Goal: Connect with others: Connect with others

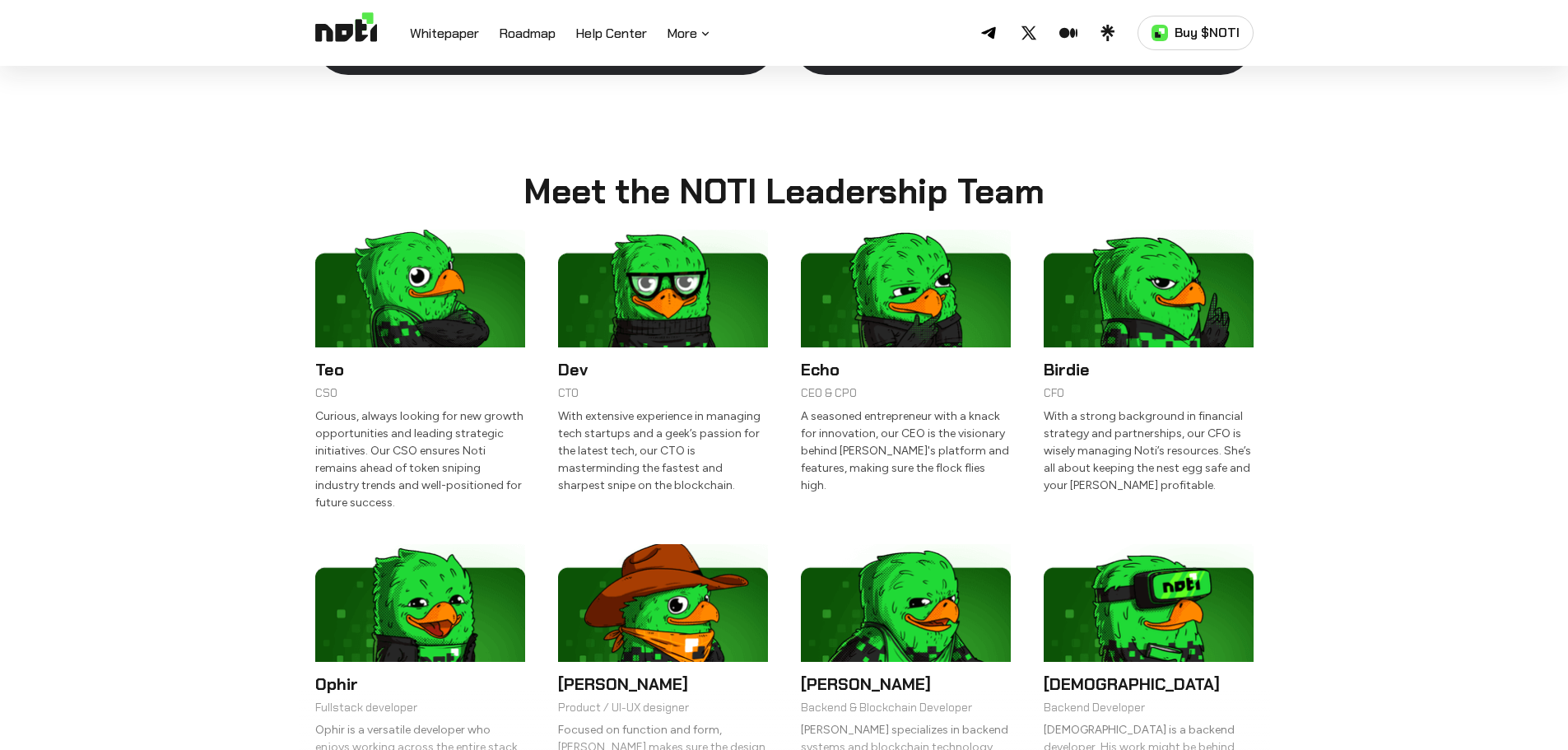
scroll to position [3439, 0]
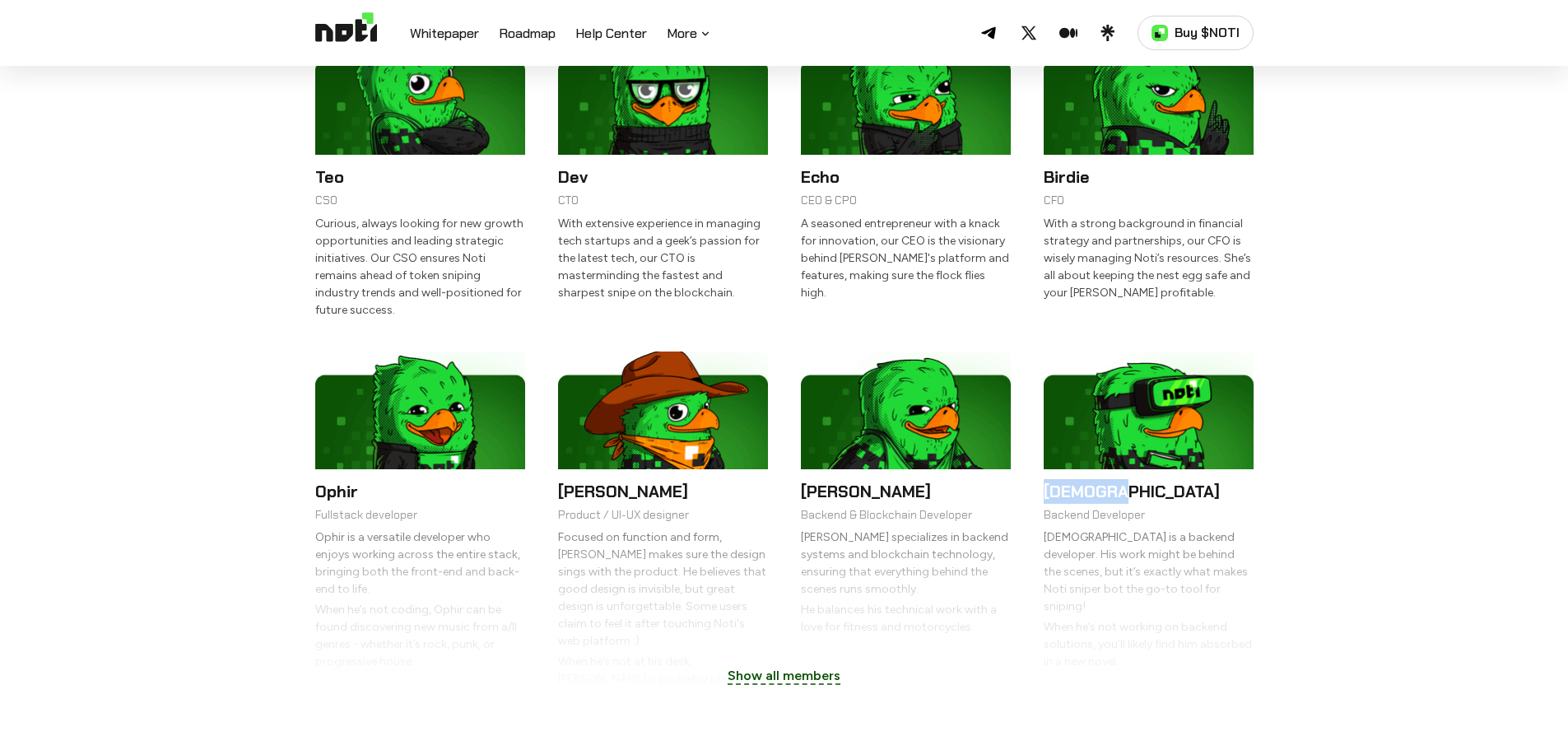
drag, startPoint x: 1135, startPoint y: 451, endPoint x: 1029, endPoint y: 451, distance: 106.0
click at [1029, 451] on ul "Teo CSO Curious, always looking for new growth opportunities and leading strate…" at bounding box center [784, 366] width 938 height 659
click at [1047, 498] on div "Show all members" at bounding box center [784, 597] width 971 height 197
drag, startPoint x: 1047, startPoint y: 445, endPoint x: 1149, endPoint y: 445, distance: 102.0
click at [1149, 479] on h6 "[DEMOGRAPHIC_DATA]" at bounding box center [1149, 492] width 210 height 25
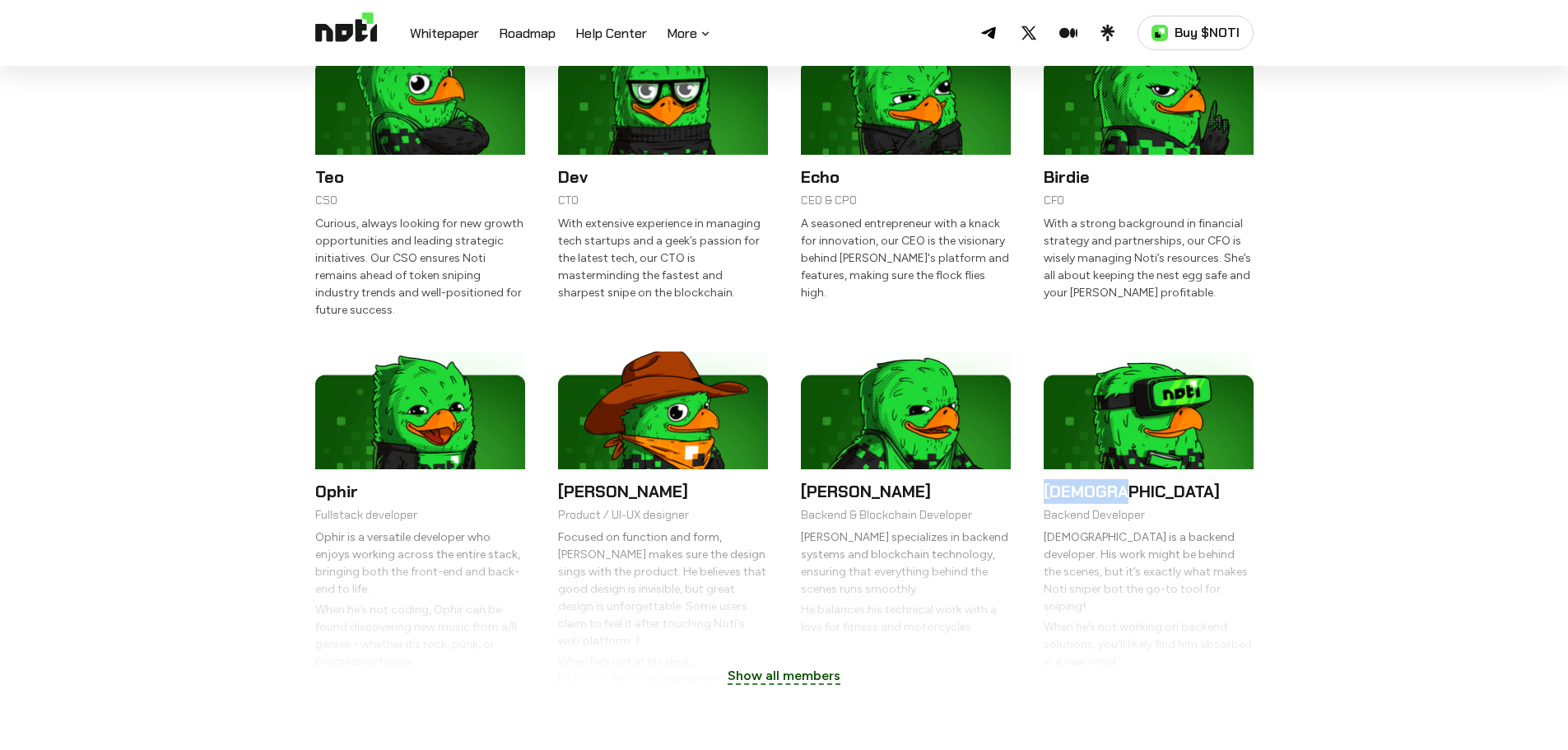
click at [1149, 479] on h6 "[DEMOGRAPHIC_DATA]" at bounding box center [1149, 492] width 210 height 25
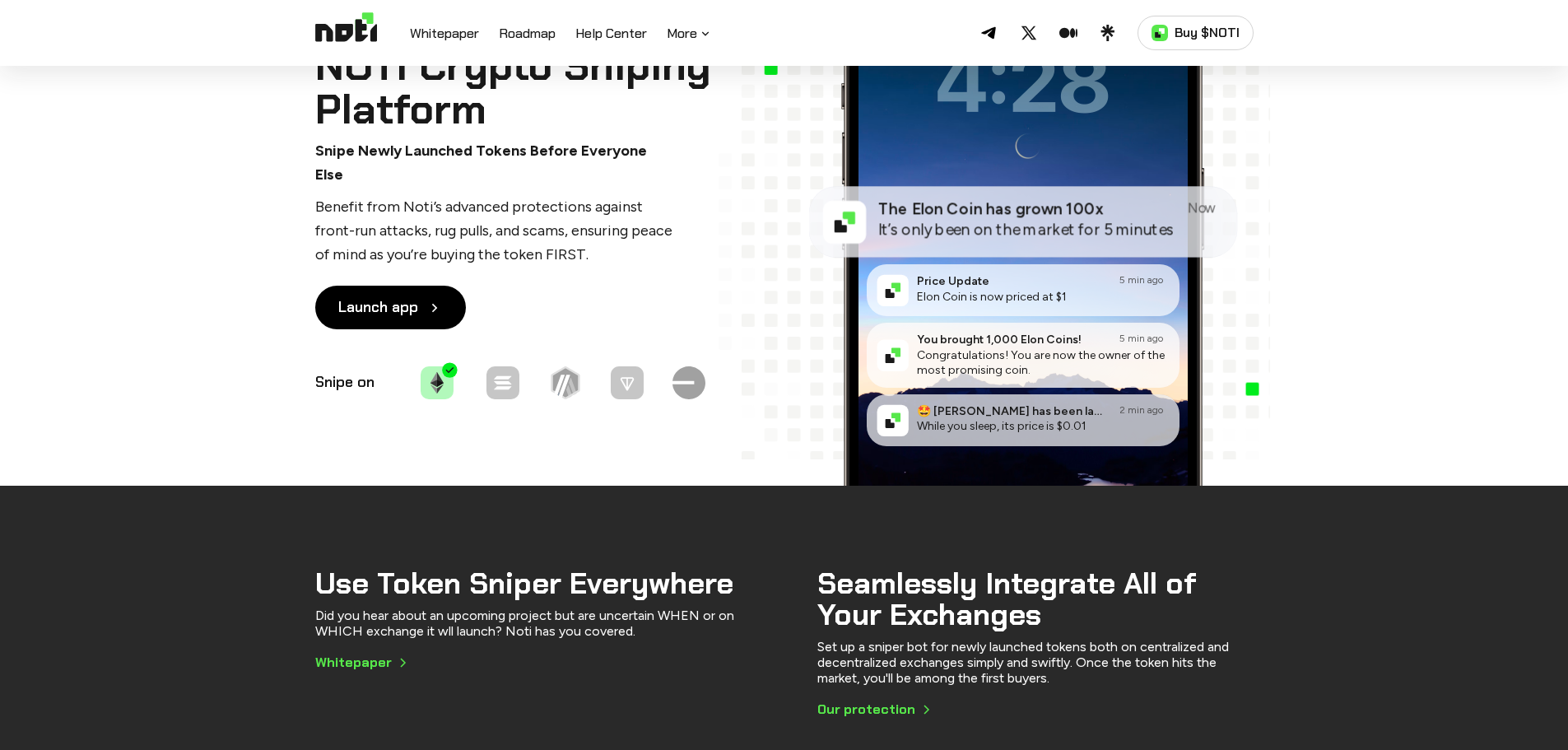
scroll to position [0, 0]
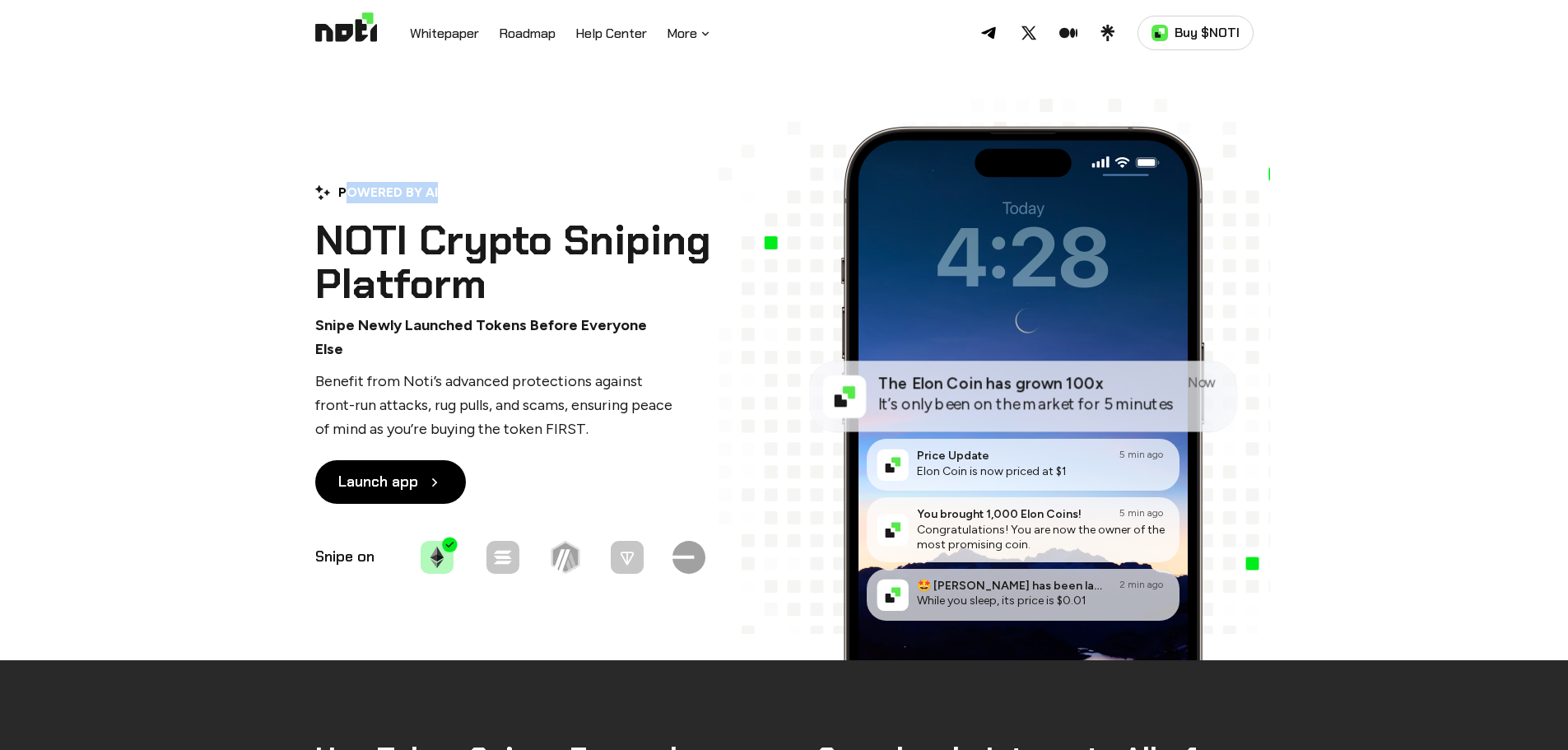
drag, startPoint x: 342, startPoint y: 203, endPoint x: 442, endPoint y: 215, distance: 100.7
click at [442, 215] on div "POWERED BY AI NOTI Crypto Sniping Platform Snipe Newly Launched Tokens Before E…" at bounding box center [525, 379] width 419 height 395
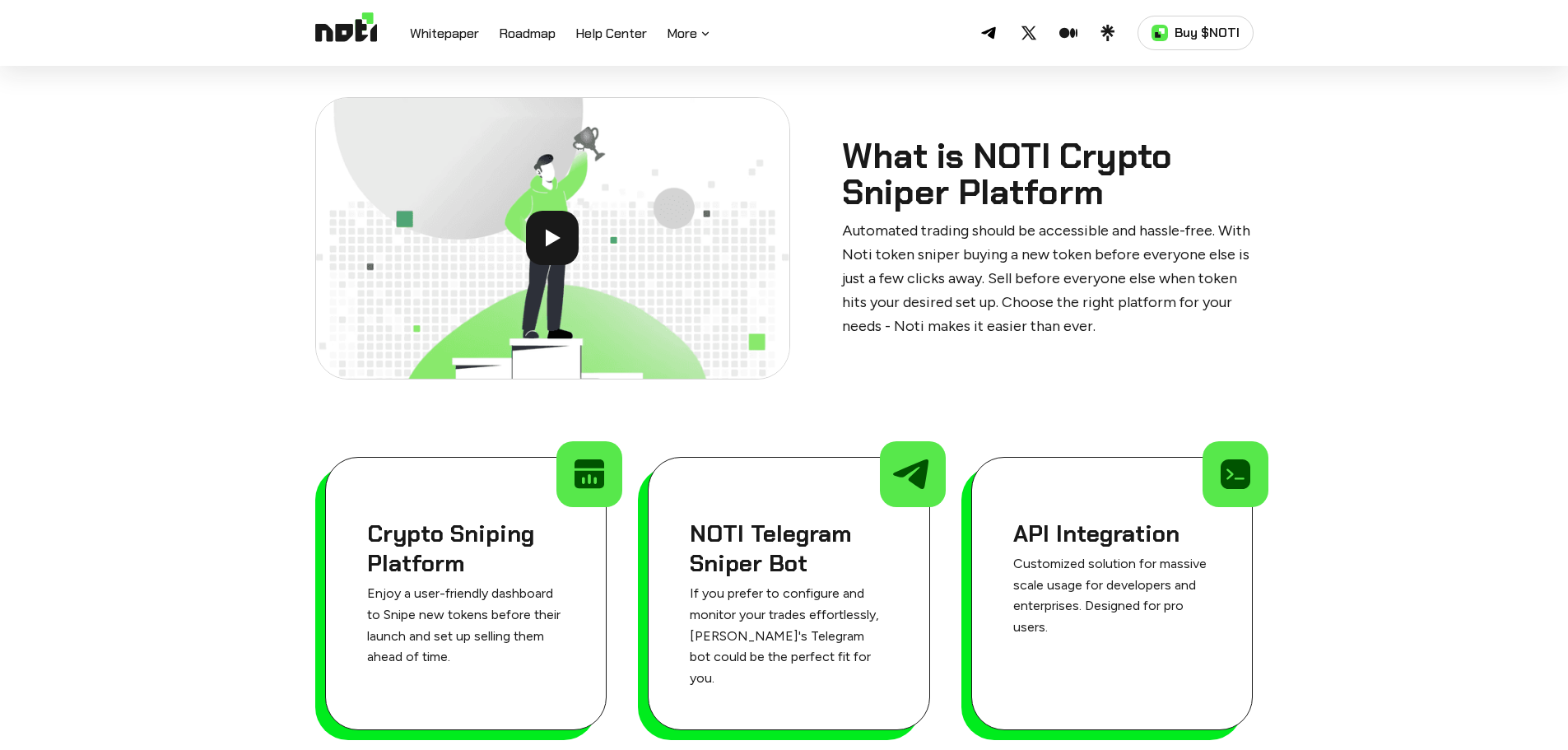
scroll to position [1728, 0]
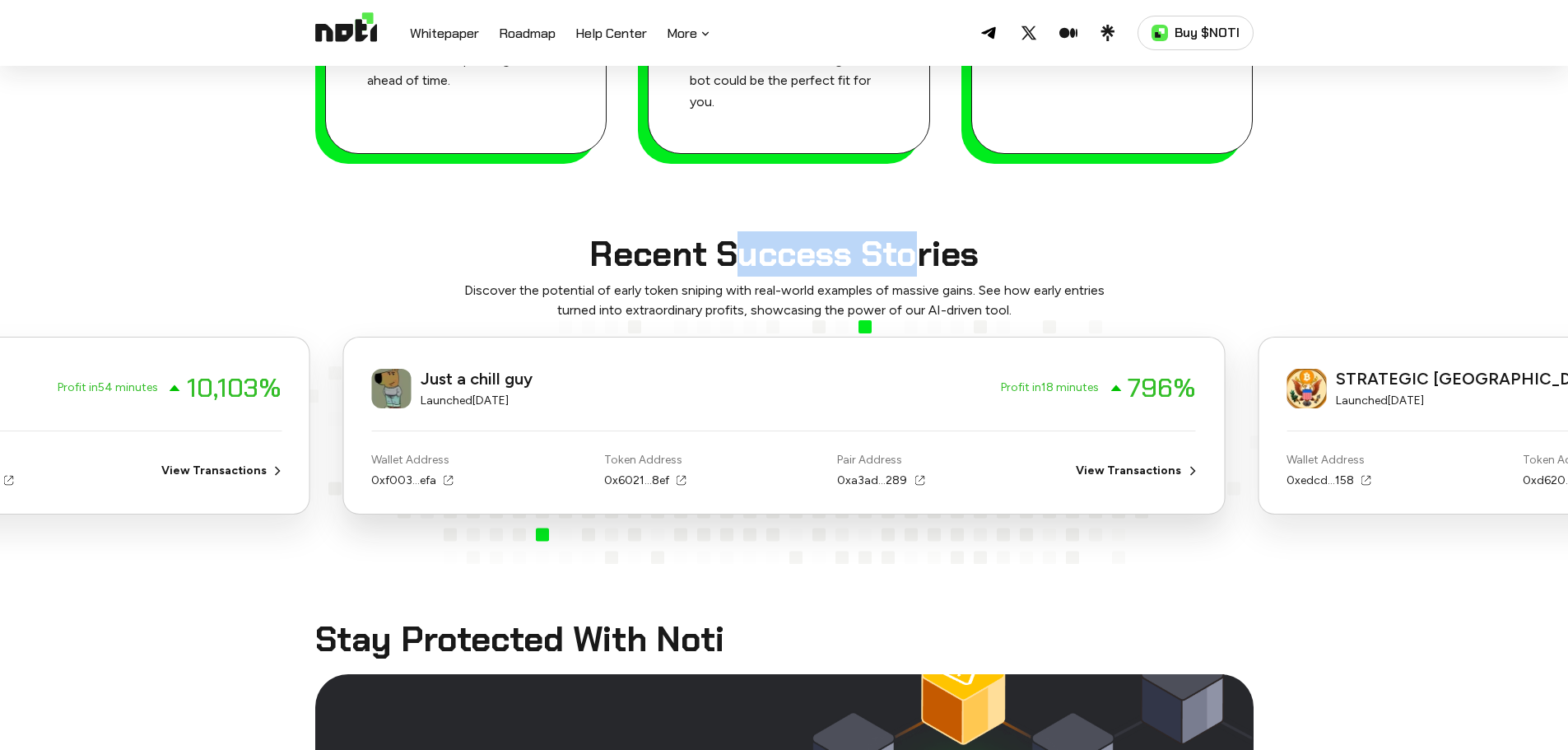
drag, startPoint x: 731, startPoint y: 239, endPoint x: 919, endPoint y: 247, distance: 188.2
click at [918, 247] on h2 "Recent Success Stories" at bounding box center [784, 254] width 1568 height 36
click at [919, 247] on h2 "Recent Success Stories" at bounding box center [784, 254] width 1568 height 36
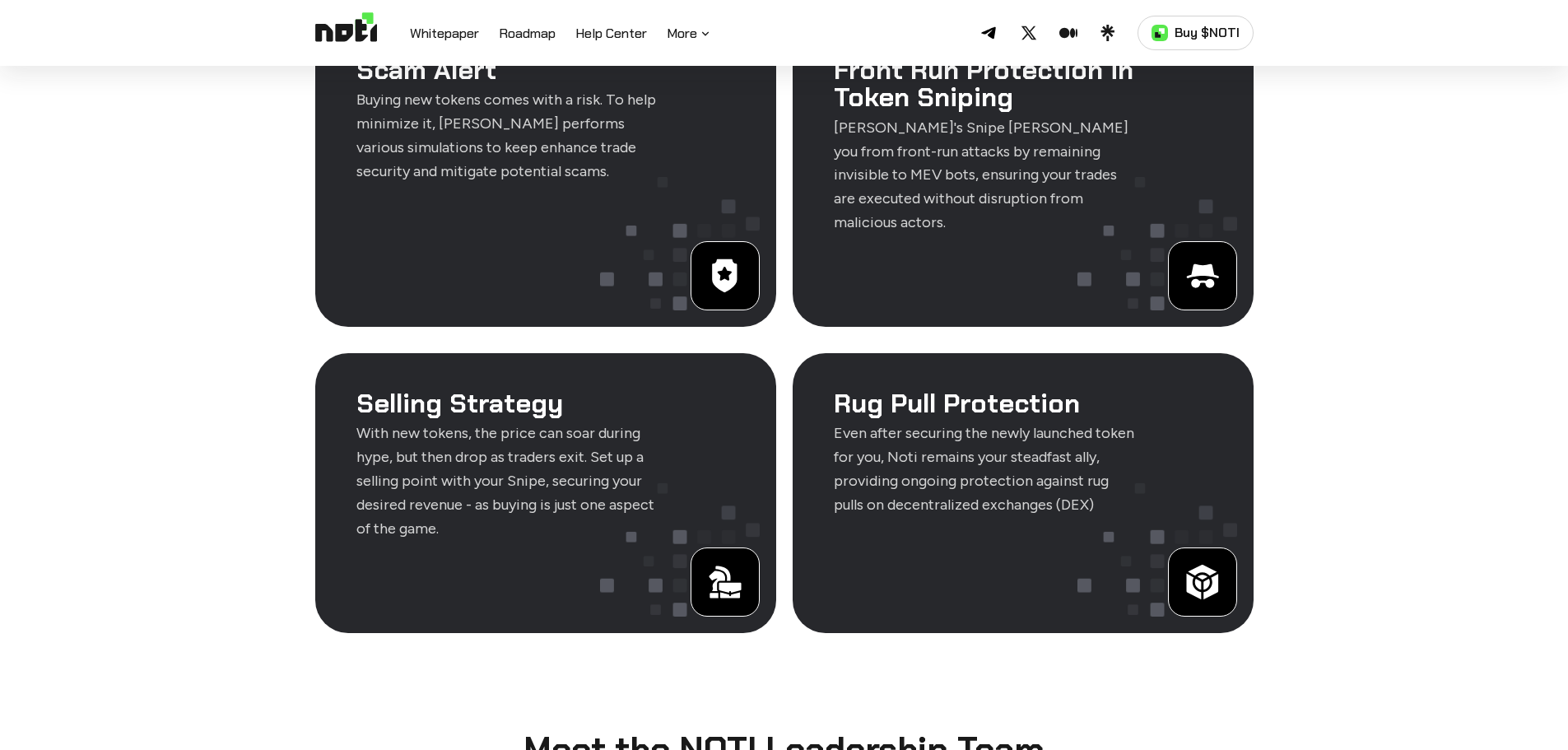
scroll to position [3265, 0]
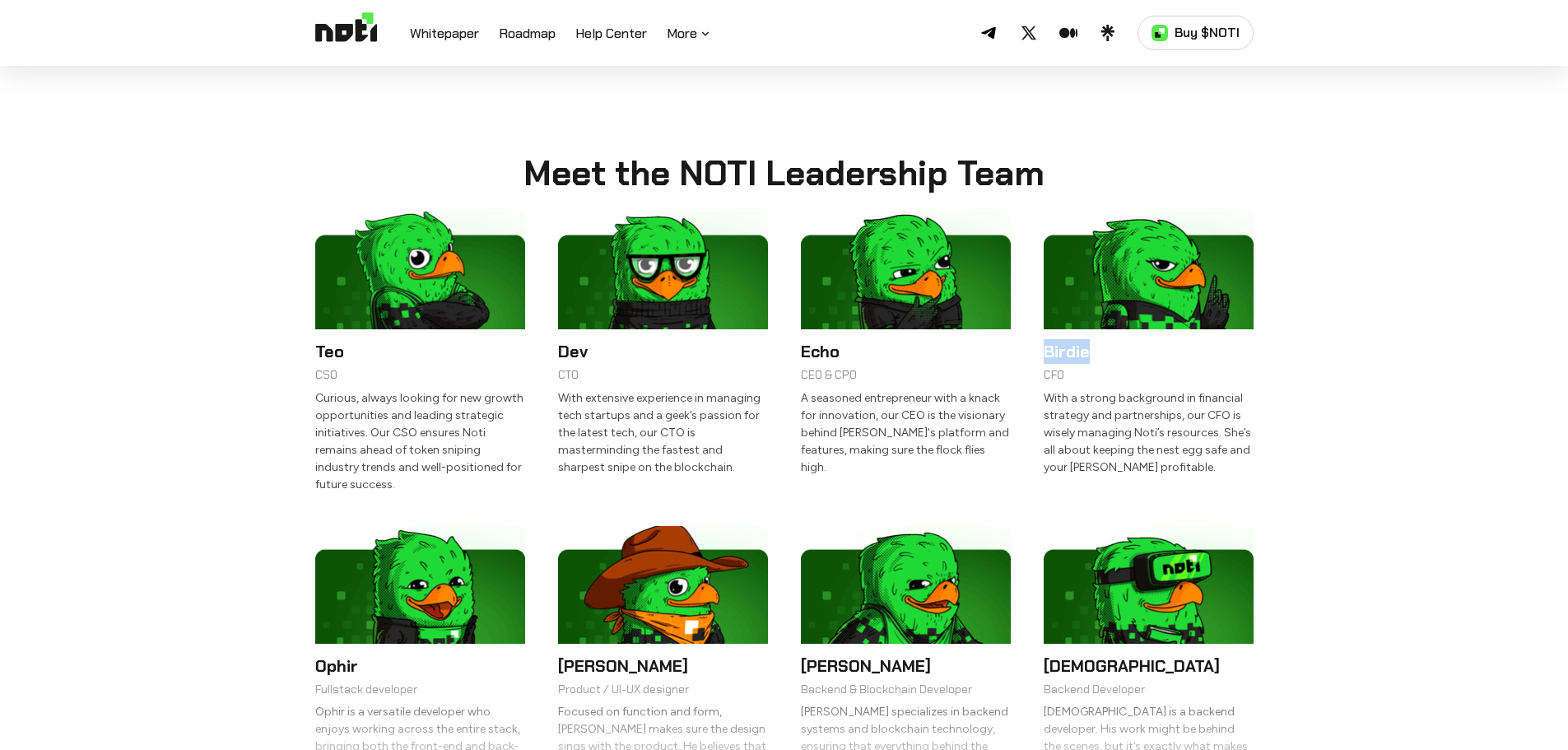
drag, startPoint x: 1046, startPoint y: 301, endPoint x: 1100, endPoint y: 304, distance: 54.1
click at [1100, 339] on h6 "Birdie" at bounding box center [1149, 351] width 210 height 25
